Goal: Transaction & Acquisition: Subscribe to service/newsletter

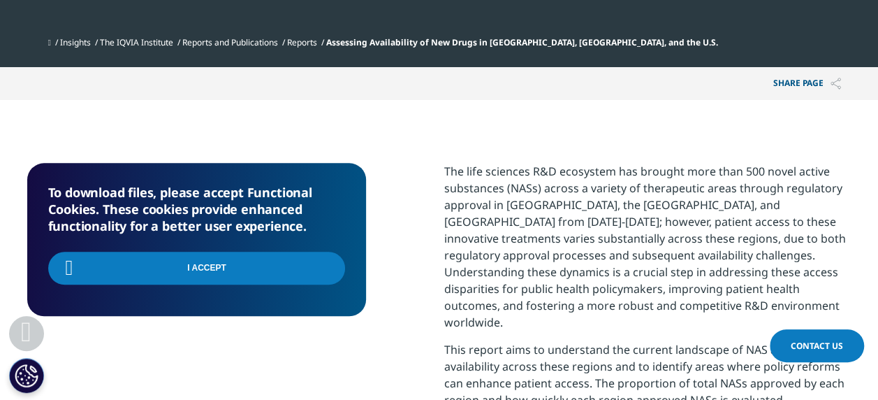
scroll to position [375, 825]
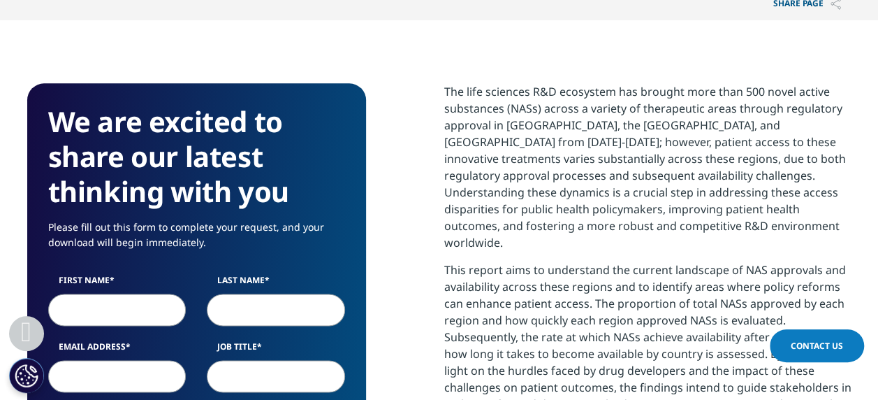
scroll to position [769, 0]
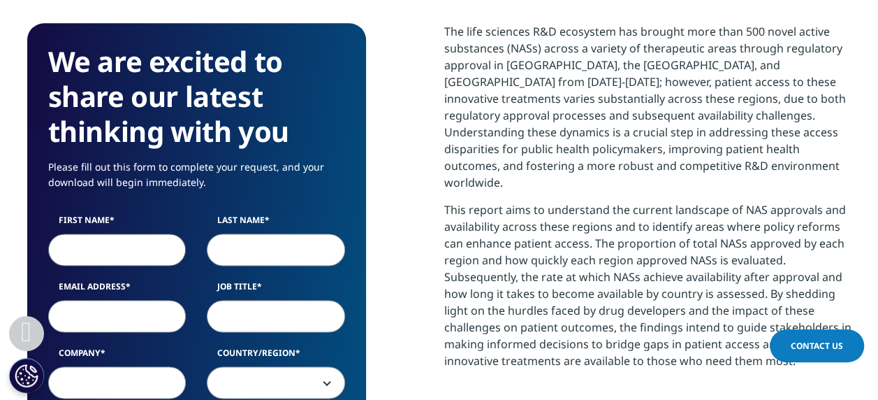
click at [120, 233] on input "First Name" at bounding box center [117, 249] width 138 height 32
type input "Conradin"
type input "[PERSON_NAME]"
click at [92, 300] on input "Email Address" at bounding box center [117, 316] width 138 height 32
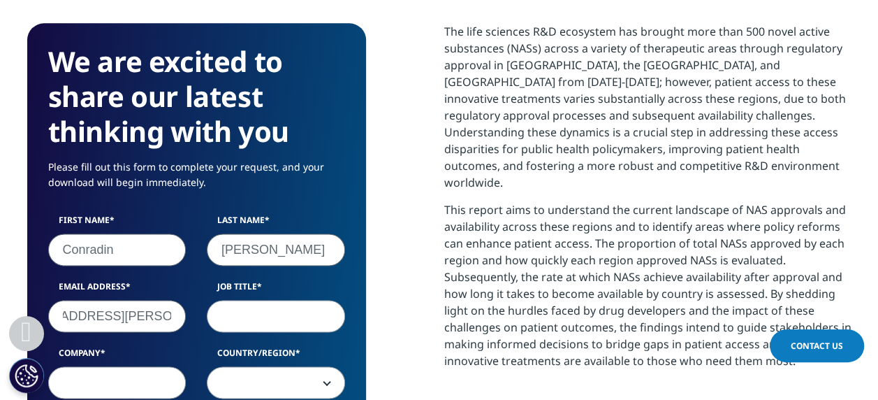
type input "[EMAIL_ADDRESS][PERSON_NAME][DOMAIN_NAME]"
type input "Director, Geopolicy and Trade"
click at [144, 366] on input "Company" at bounding box center [117, 382] width 138 height 32
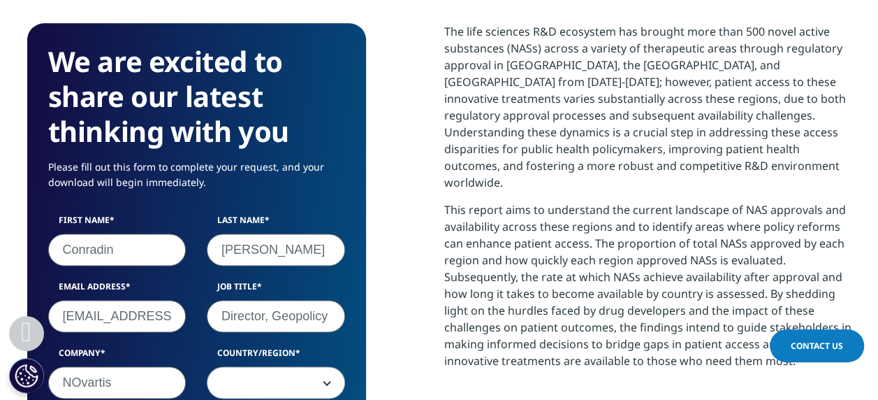
type input "NOvartis"
click at [243, 367] on span at bounding box center [276, 383] width 137 height 32
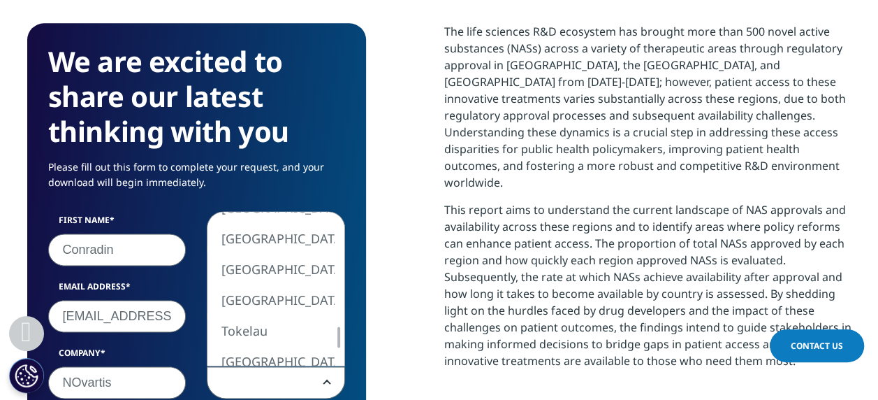
select select "Switzerland"
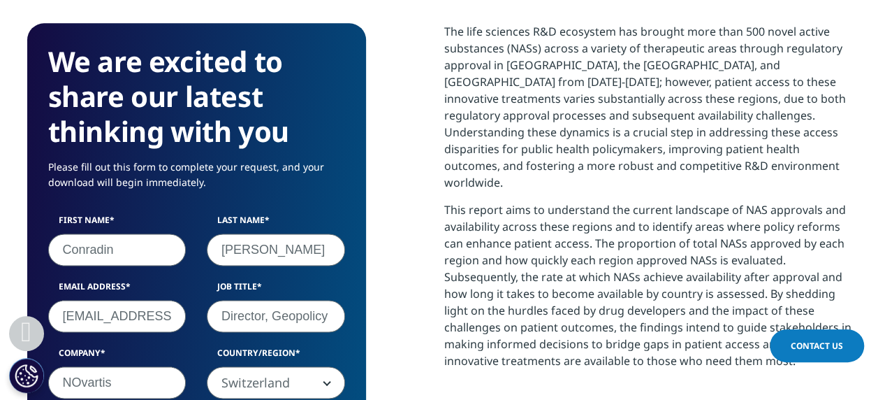
scroll to position [1048, 0]
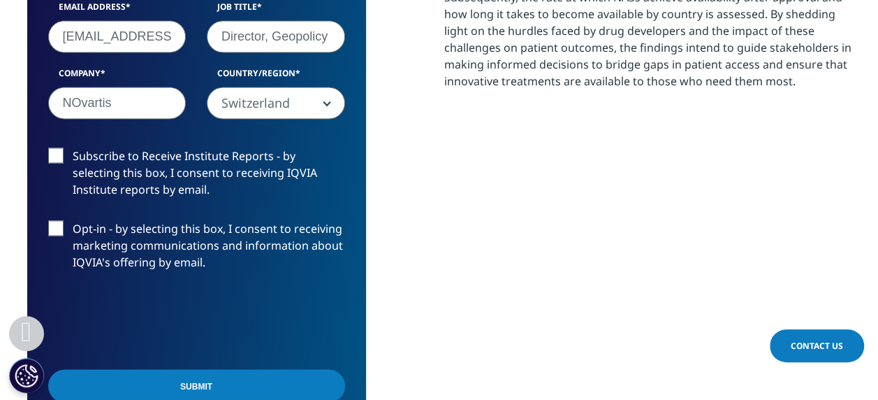
click at [57, 147] on label "Subscribe to Receive Institute Reports - by selecting this box, I consent to re…" at bounding box center [196, 176] width 297 height 58
click at [73, 147] on input "Subscribe to Receive Institute Reports - by selecting this box, I consent to re…" at bounding box center [73, 147] width 0 height 0
click at [231, 369] on input "Submit" at bounding box center [196, 385] width 297 height 33
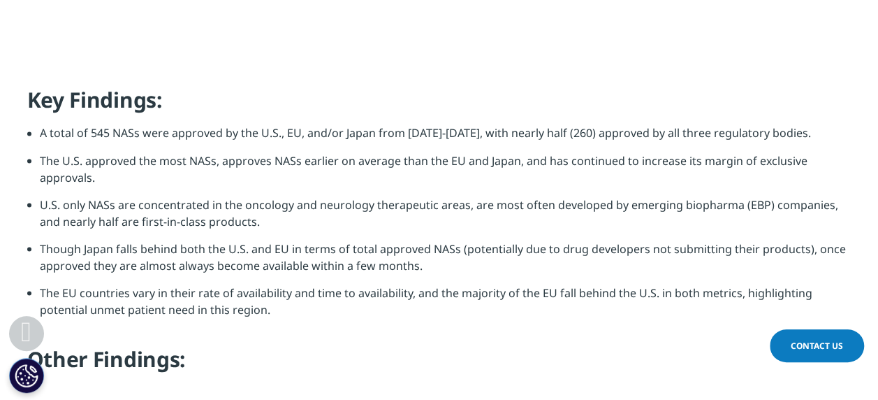
scroll to position [1132, 0]
